Goal: Task Accomplishment & Management: Use online tool/utility

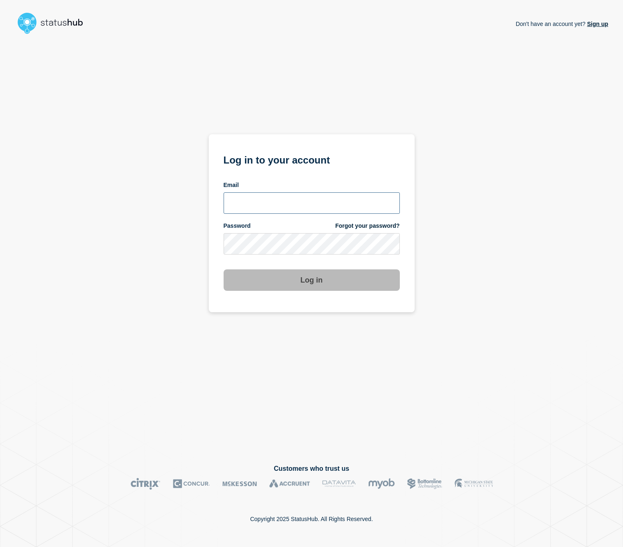
type input "[EMAIL_ADDRESS][PERSON_NAME][DOMAIN_NAME]"
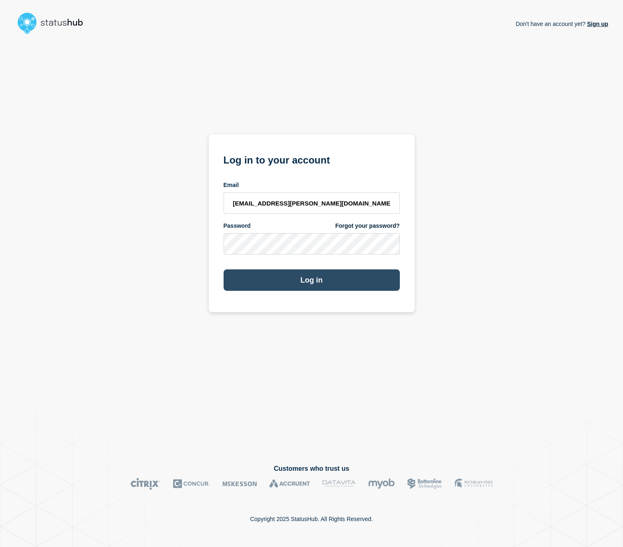
click at [293, 281] on button "Log in" at bounding box center [311, 279] width 176 height 21
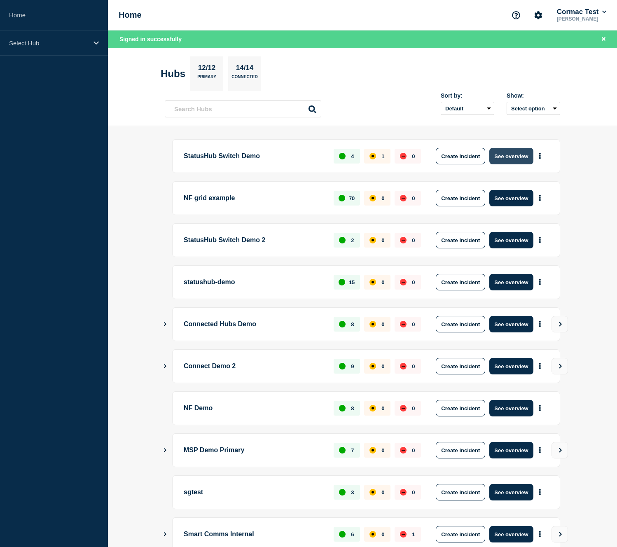
click at [515, 158] on button "See overview" at bounding box center [511, 156] width 44 height 16
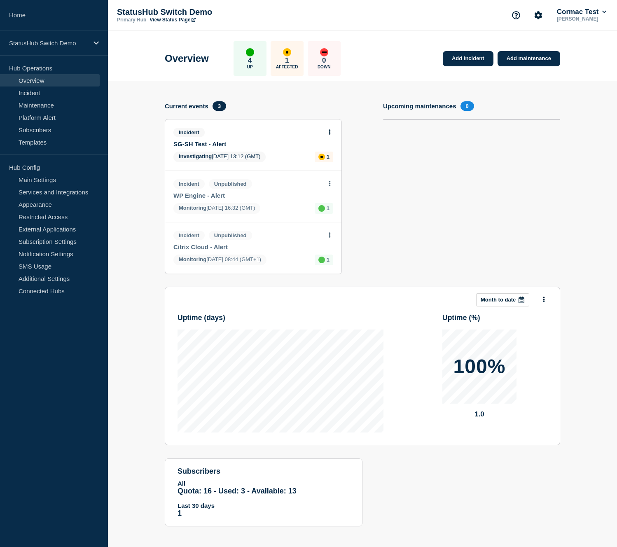
click at [329, 135] on icon at bounding box center [330, 131] width 2 height 5
click at [324, 155] on link "View incident" at bounding box center [326, 154] width 34 height 7
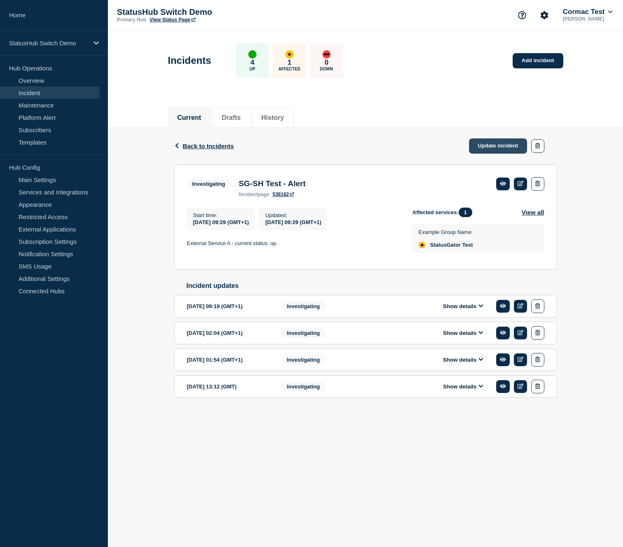
click at [491, 148] on link "Update incident" at bounding box center [498, 145] width 58 height 15
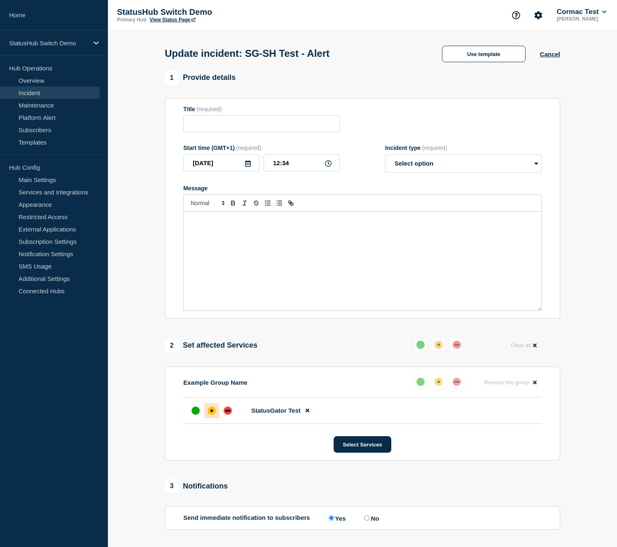
type input "SG-SH Test - Alert"
drag, startPoint x: 184, startPoint y: 529, endPoint x: 310, endPoint y: 527, distance: 126.8
click at [310, 521] on div "Send immediate notification to subscribers Yes No" at bounding box center [362, 518] width 358 height 8
copy p "Send immediate notification to subscribers"
